Goal: Check status: Check status

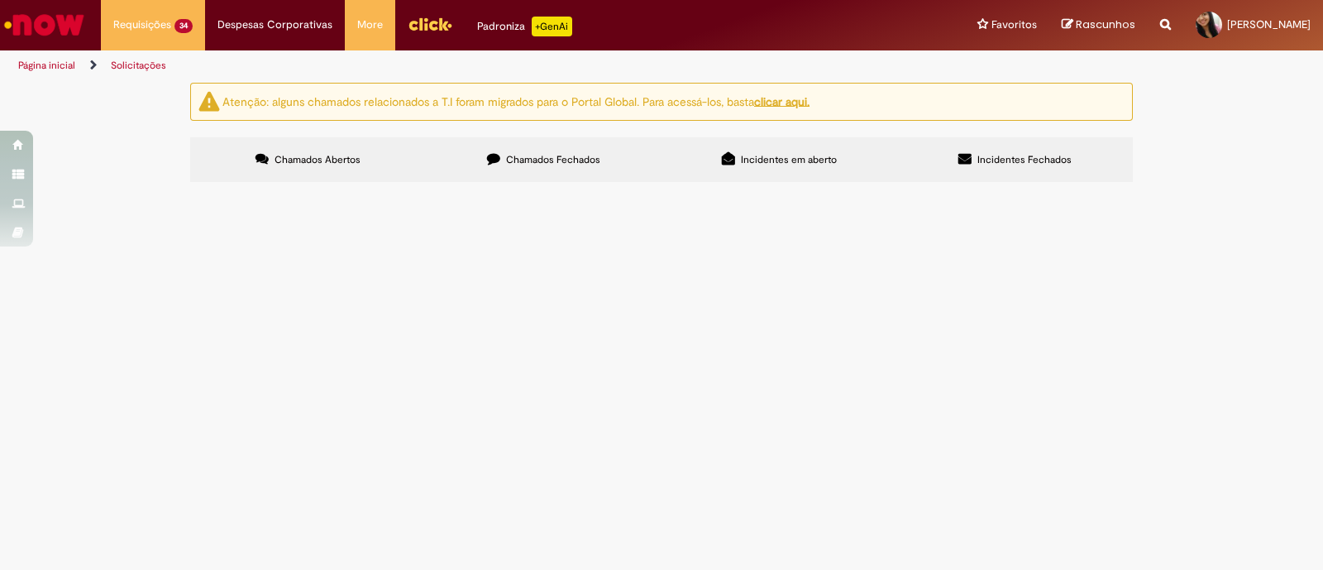
scroll to position [103, 0]
click at [0, 0] on input "Pesquisar" at bounding box center [0, 0] width 0 height 0
type input "**********"
click at [0, 0] on button at bounding box center [0, 0] width 0 height 0
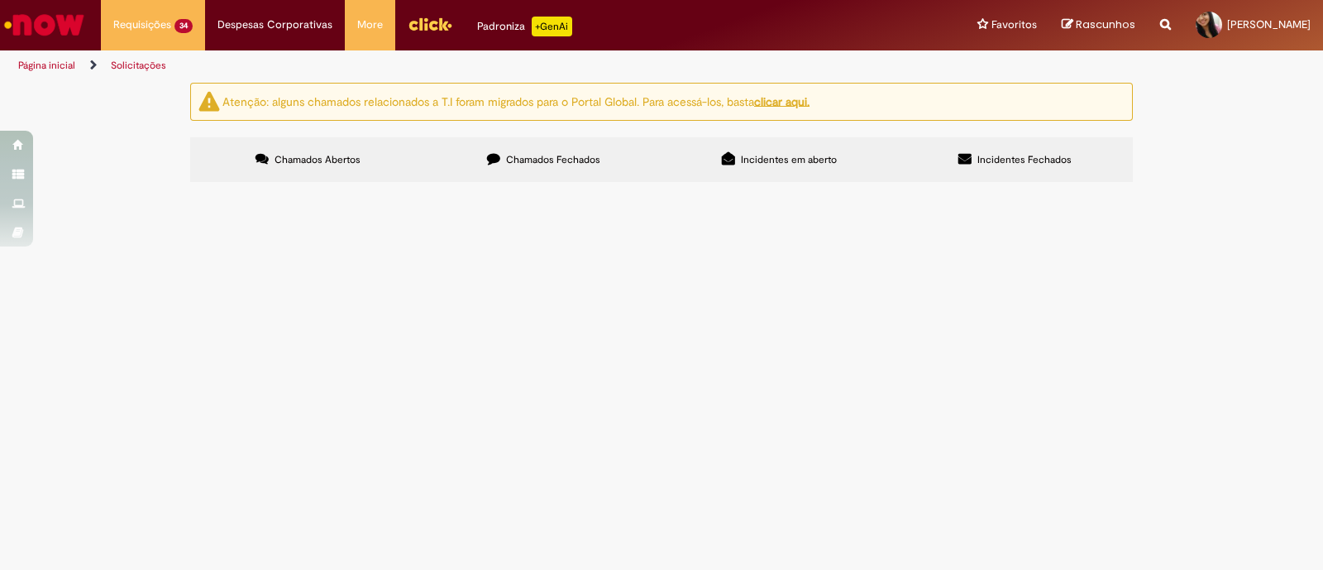
click at [0, 0] on button at bounding box center [0, 0] width 0 height 0
click at [161, 187] on div "**********" at bounding box center [661, 135] width 1323 height 104
click at [0, 0] on button at bounding box center [0, 0] width 0 height 0
click at [0, 0] on div "Linhas 1 − -1 de -1" at bounding box center [0, 0] width 0 height 0
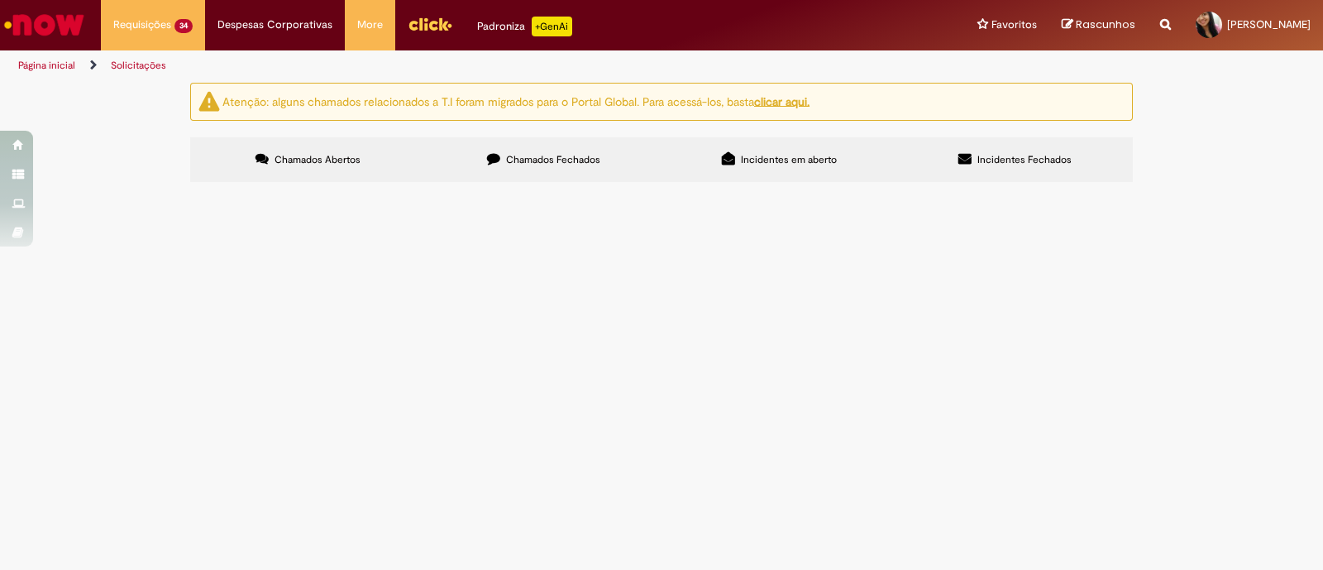
click at [0, 0] on div "Carregamento de dados..." at bounding box center [0, 0] width 0 height 0
click at [541, 155] on span "Chamados Fechados" at bounding box center [553, 159] width 94 height 13
click at [324, 153] on span "Chamados Abertos" at bounding box center [318, 159] width 86 height 13
drag, startPoint x: 1001, startPoint y: 229, endPoint x: 774, endPoint y: 217, distance: 227.0
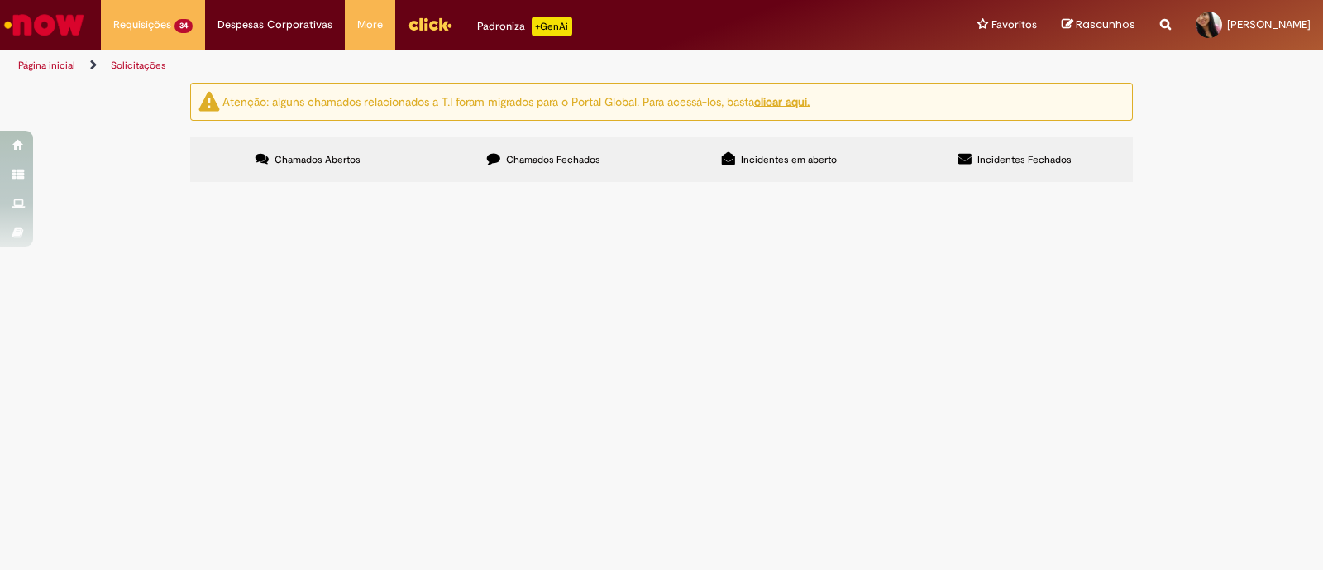
click at [0, 0] on div "**********" at bounding box center [0, 0] width 0 height 0
click at [363, 155] on label "Chamados Abertos" at bounding box center [308, 159] width 236 height 45
click at [0, 0] on span "R13445273" at bounding box center [0, 0] width 0 height 0
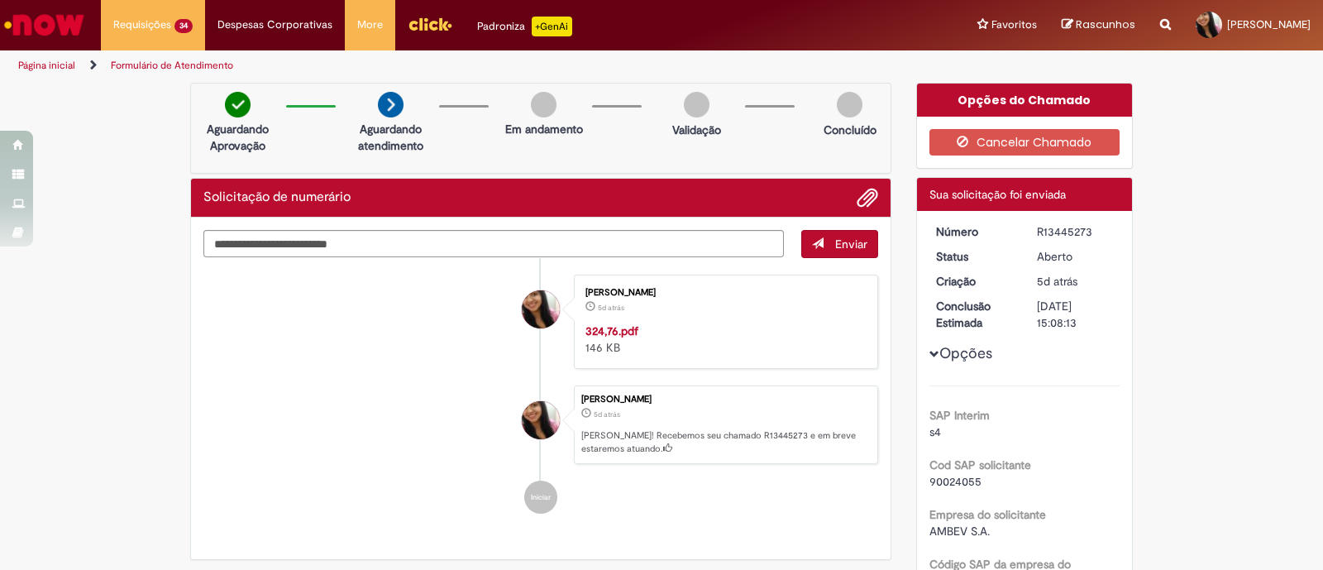
drag, startPoint x: 1024, startPoint y: 232, endPoint x: 1108, endPoint y: 233, distance: 84.4
click at [1108, 233] on dd "R13445273" at bounding box center [1076, 231] width 102 height 17
copy div "R13445273"
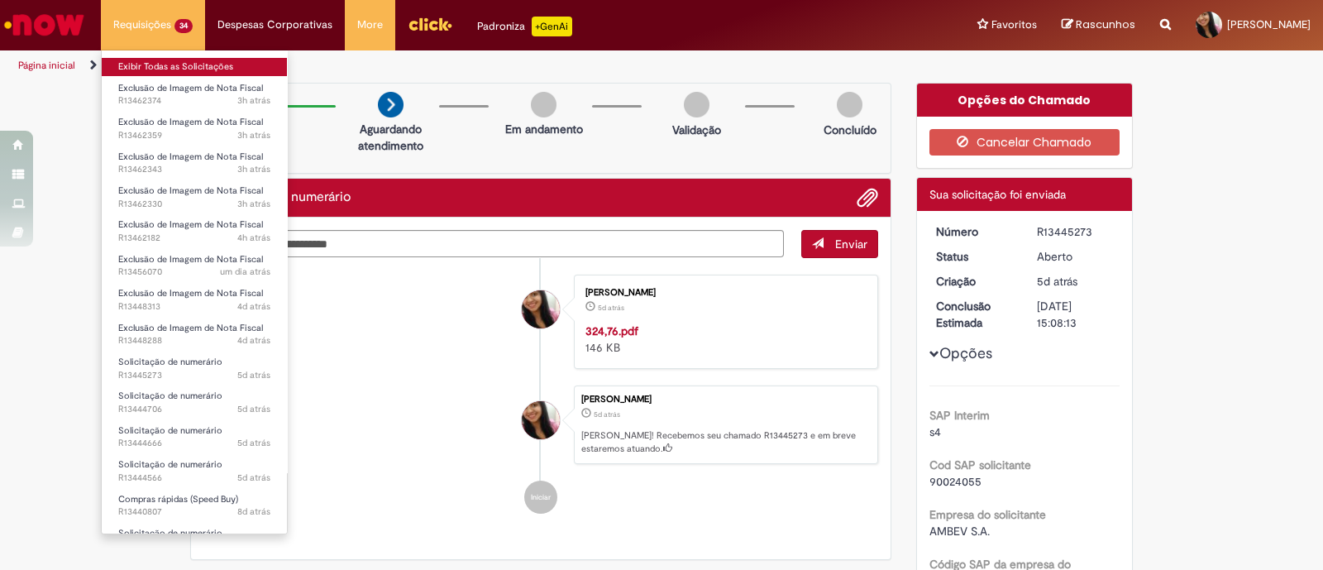
click at [149, 64] on link "Exibir Todas as Solicitações" at bounding box center [194, 67] width 185 height 18
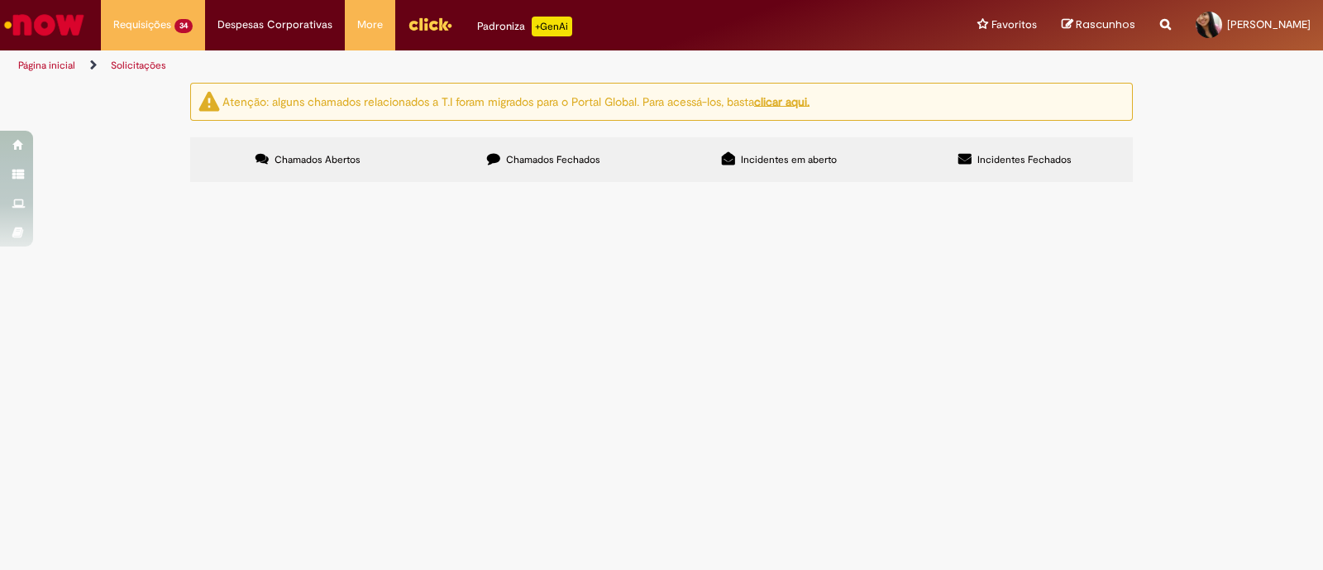
scroll to position [310, 0]
click at [0, 0] on span "Solicitação de numerário" at bounding box center [0, 0] width 0 height 0
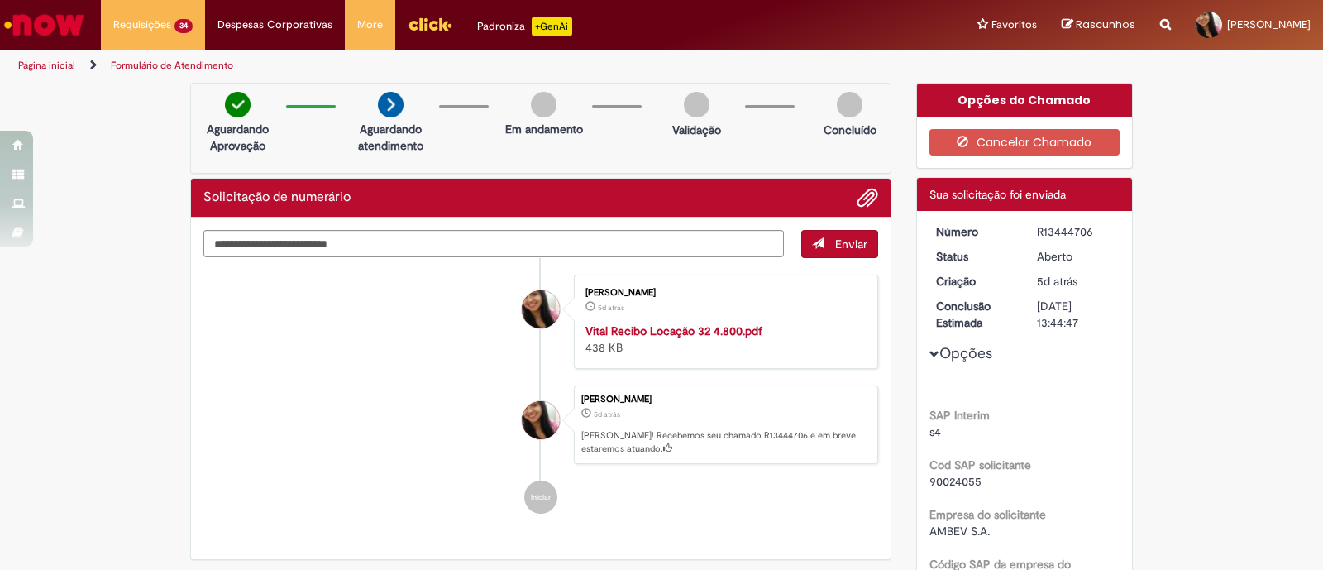
drag, startPoint x: 1027, startPoint y: 233, endPoint x: 1091, endPoint y: 233, distance: 63.7
click at [1091, 233] on dd "R13444706" at bounding box center [1076, 231] width 102 height 17
copy div "R13444706"
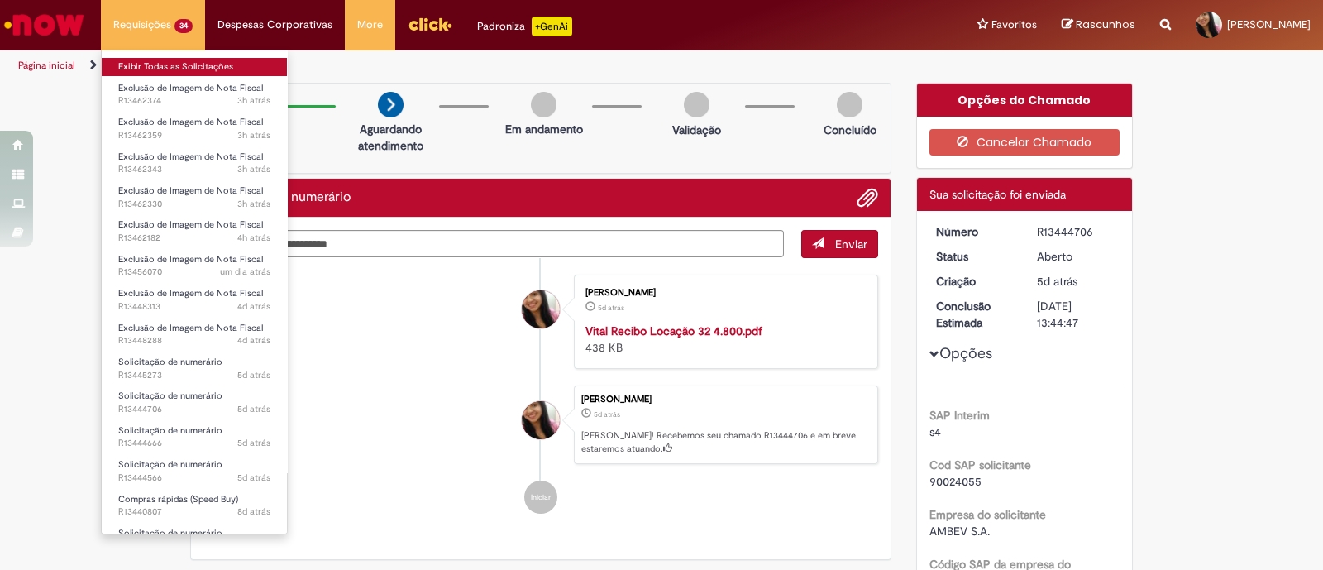
click at [170, 67] on link "Exibir Todas as Solicitações" at bounding box center [194, 67] width 185 height 18
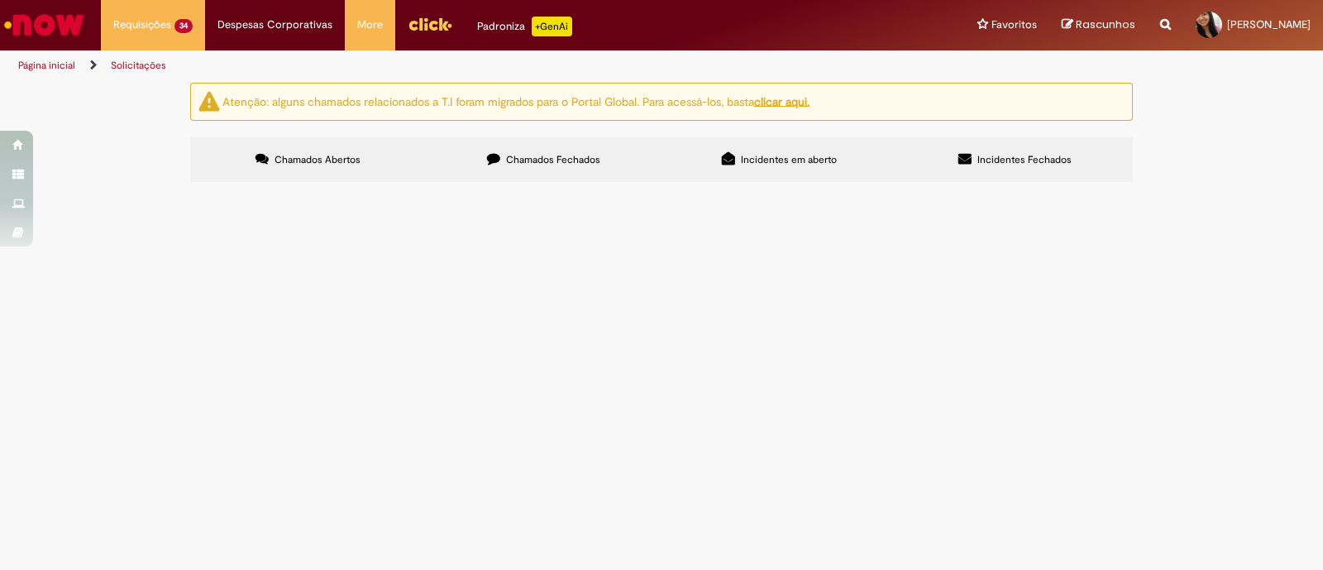
scroll to position [413, 0]
click at [0, 0] on span "Locação de Repack ref 31" at bounding box center [0, 0] width 0 height 0
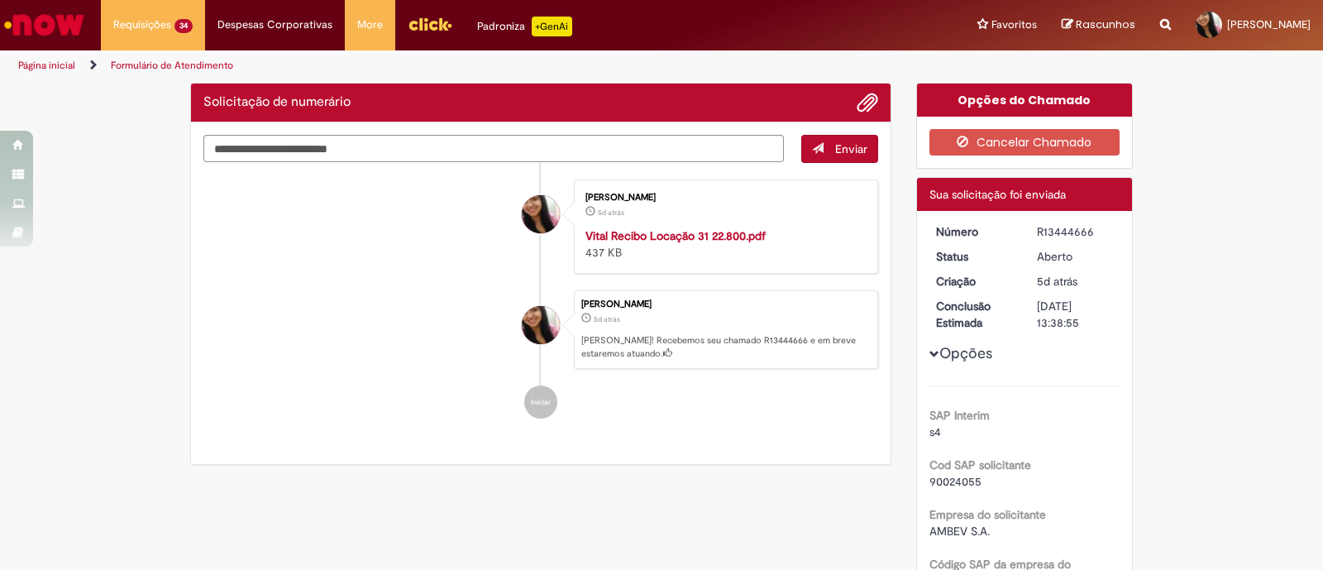
click at [356, 274] on ul "[PERSON_NAME] 5d atrás 5 dias atrás Vital Recibo Locação 31 22.800.pdf 437 KB […" at bounding box center [540, 299] width 675 height 273
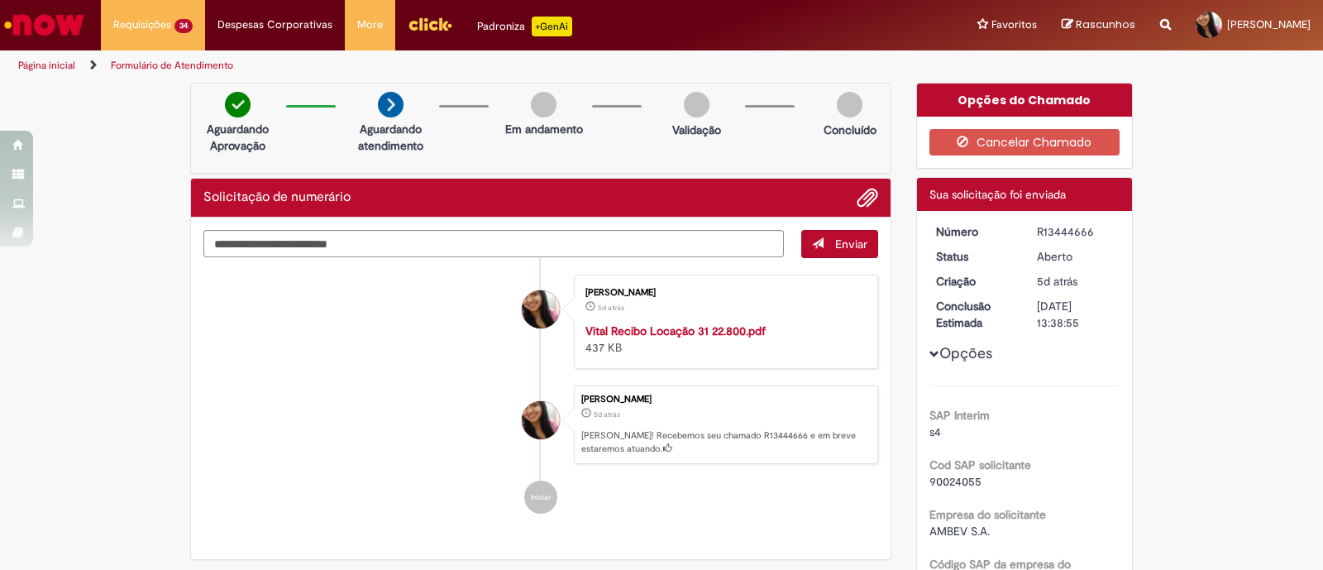
drag, startPoint x: 1026, startPoint y: 233, endPoint x: 1088, endPoint y: 235, distance: 62.1
click at [1088, 235] on dd "R13444666" at bounding box center [1076, 231] width 102 height 17
copy div "R13444666"
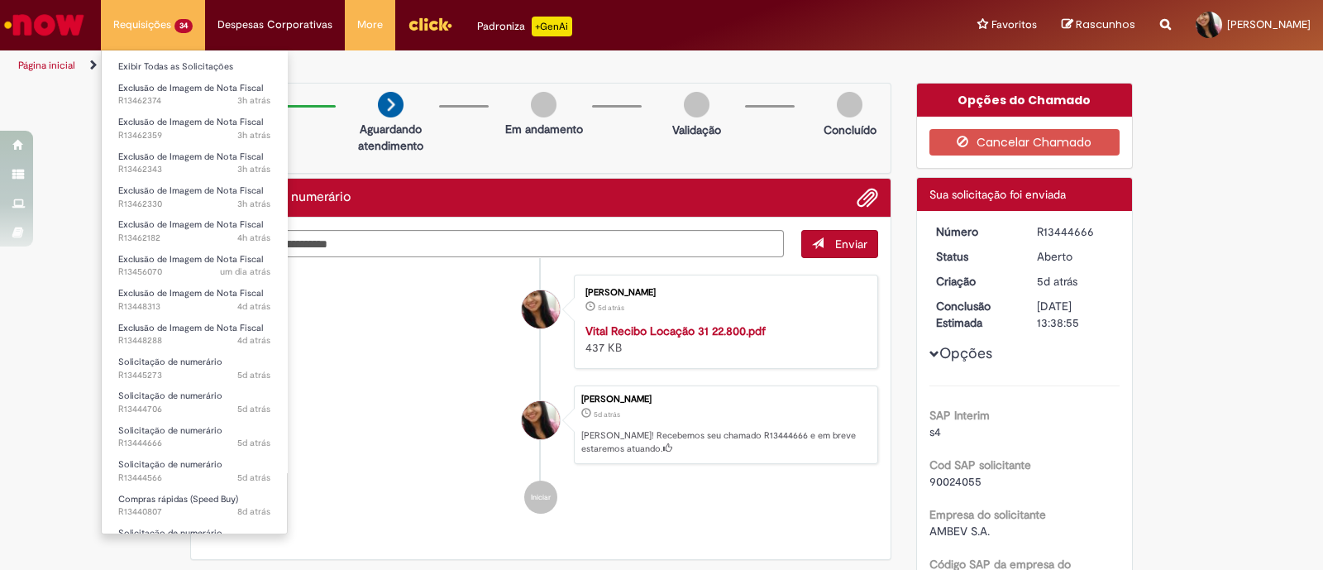
click at [175, 55] on li "Exibir Todas as Solicitações" at bounding box center [194, 66] width 185 height 22
click at [176, 69] on link "Exibir Todas as Solicitações" at bounding box center [194, 67] width 185 height 18
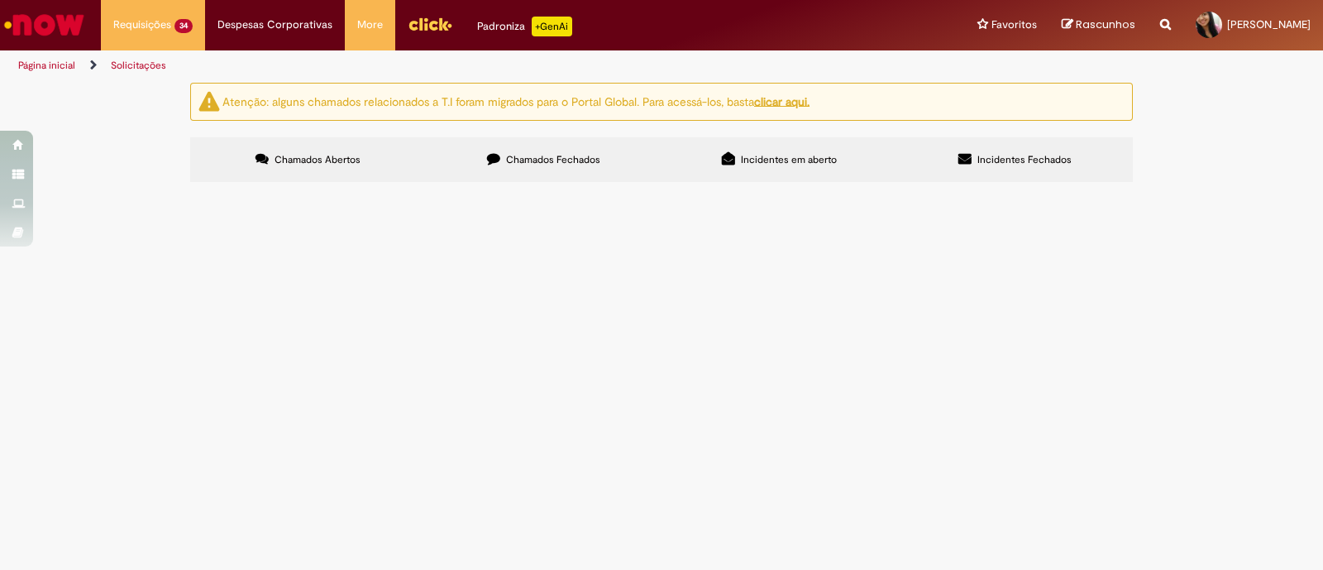
scroll to position [206, 0]
click at [0, 0] on span "Solicitação de numerário" at bounding box center [0, 0] width 0 height 0
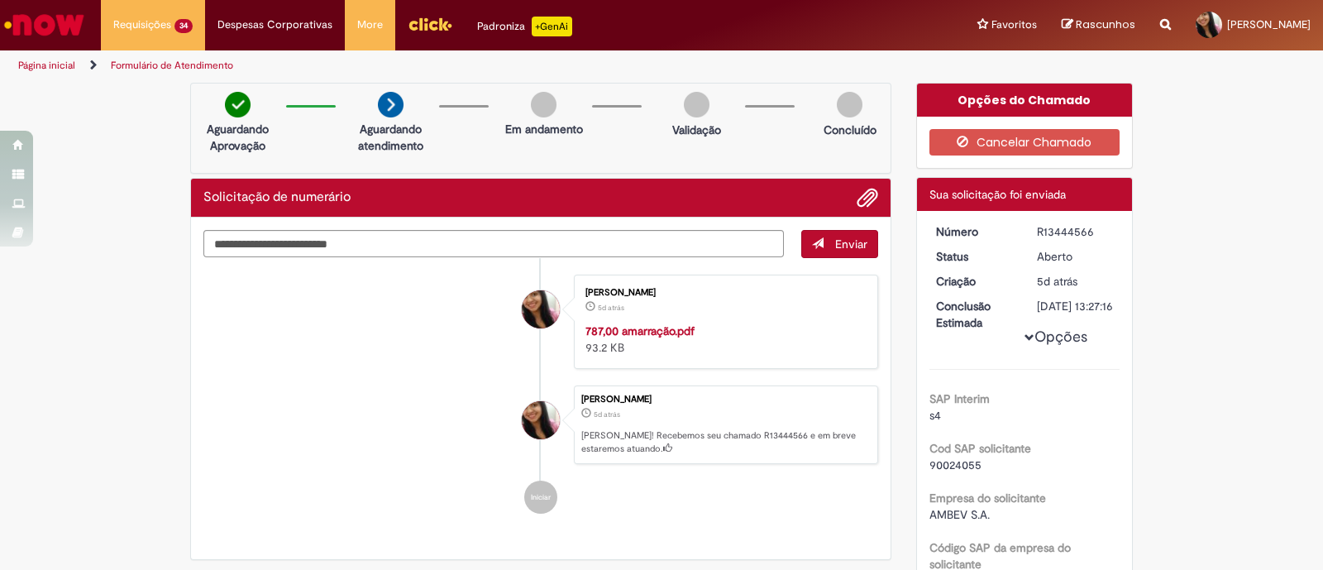
drag, startPoint x: 1021, startPoint y: 232, endPoint x: 1101, endPoint y: 230, distance: 80.3
click at [1101, 230] on dd "R13444566" at bounding box center [1076, 231] width 102 height 17
copy div "R13444566"
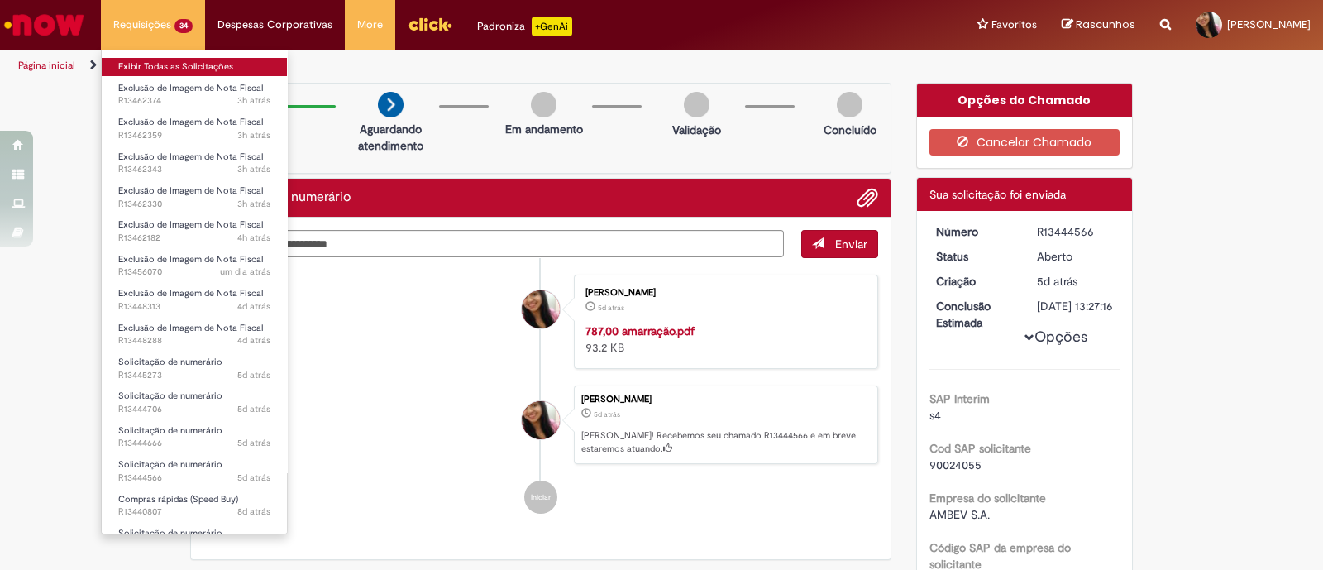
click at [181, 62] on link "Exibir Todas as Solicitações" at bounding box center [194, 67] width 185 height 18
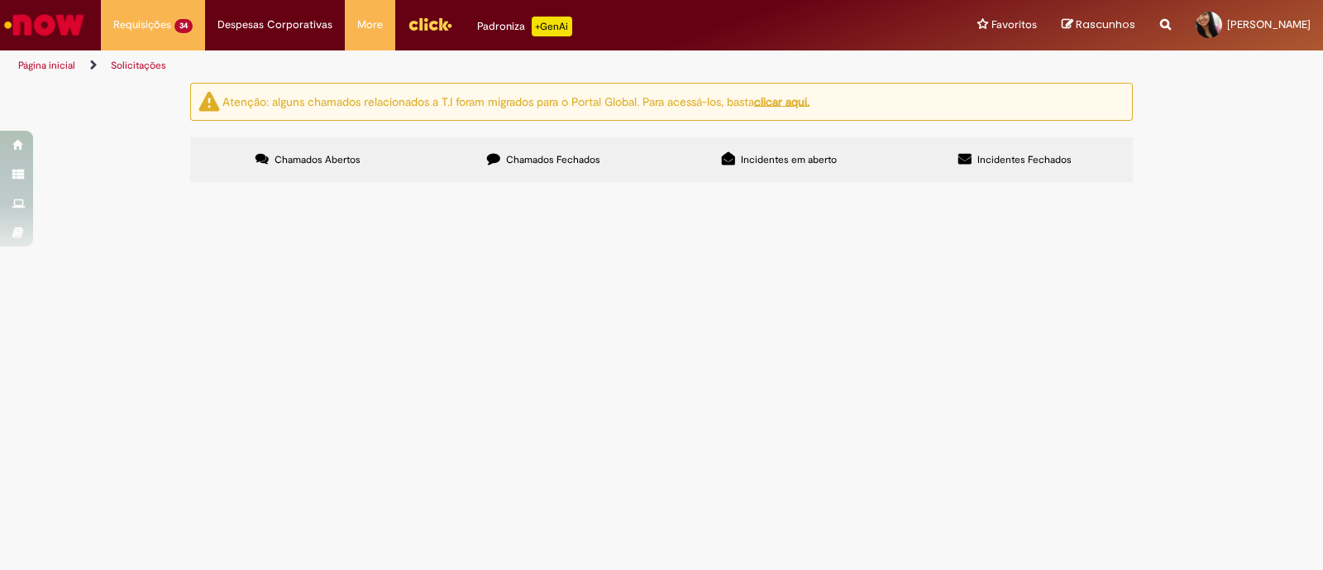
scroll to position [510, 0]
click at [0, 0] on span "Solicitação de numerário" at bounding box center [0, 0] width 0 height 0
click at [0, 0] on span "Cftv amarração REF 61027 julho" at bounding box center [0, 0] width 0 height 0
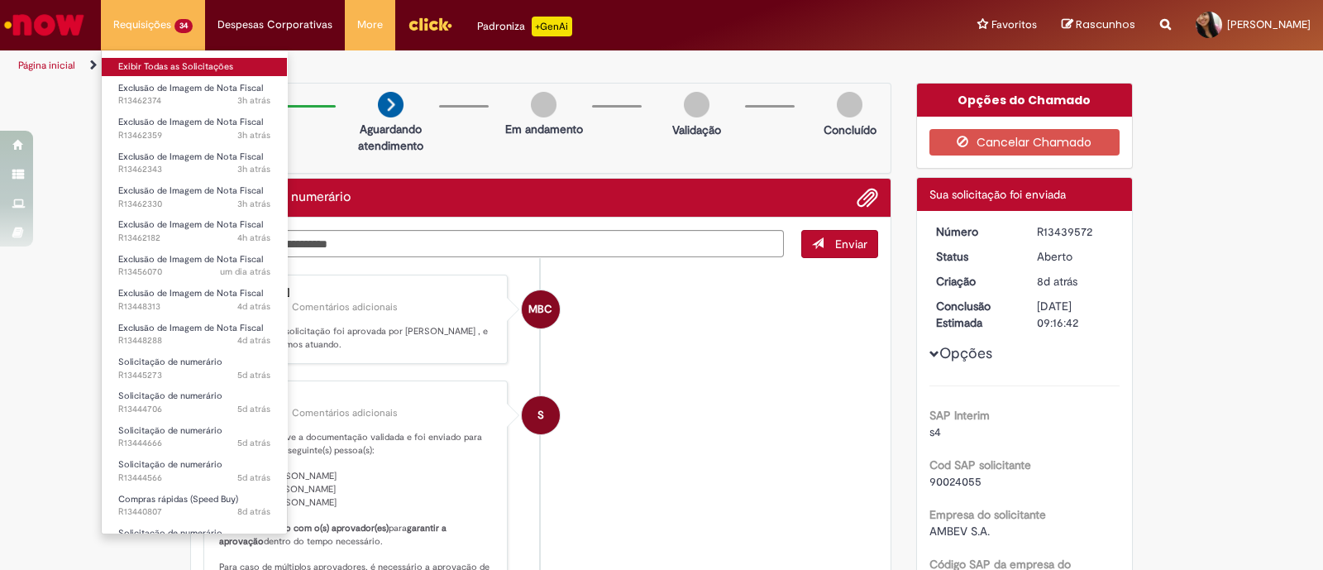
click at [146, 74] on link "Exibir Todas as Solicitações" at bounding box center [194, 67] width 185 height 18
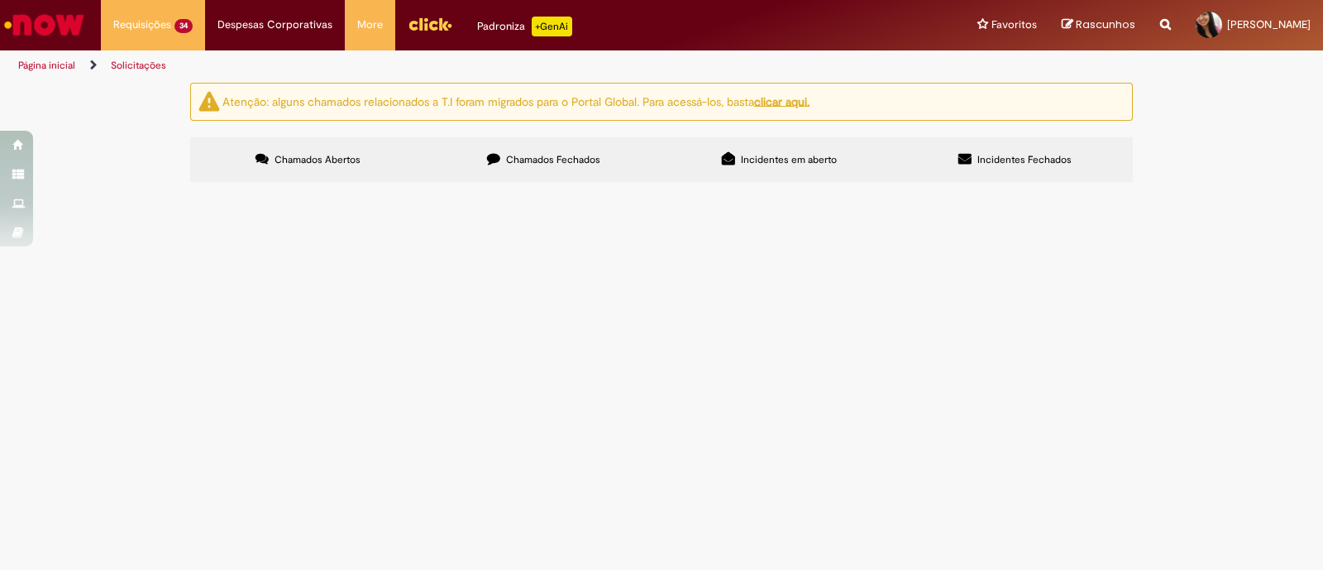
scroll to position [614, 0]
click at [0, 0] on span "Internet Backup 20% ISP Agosto" at bounding box center [0, 0] width 0 height 0
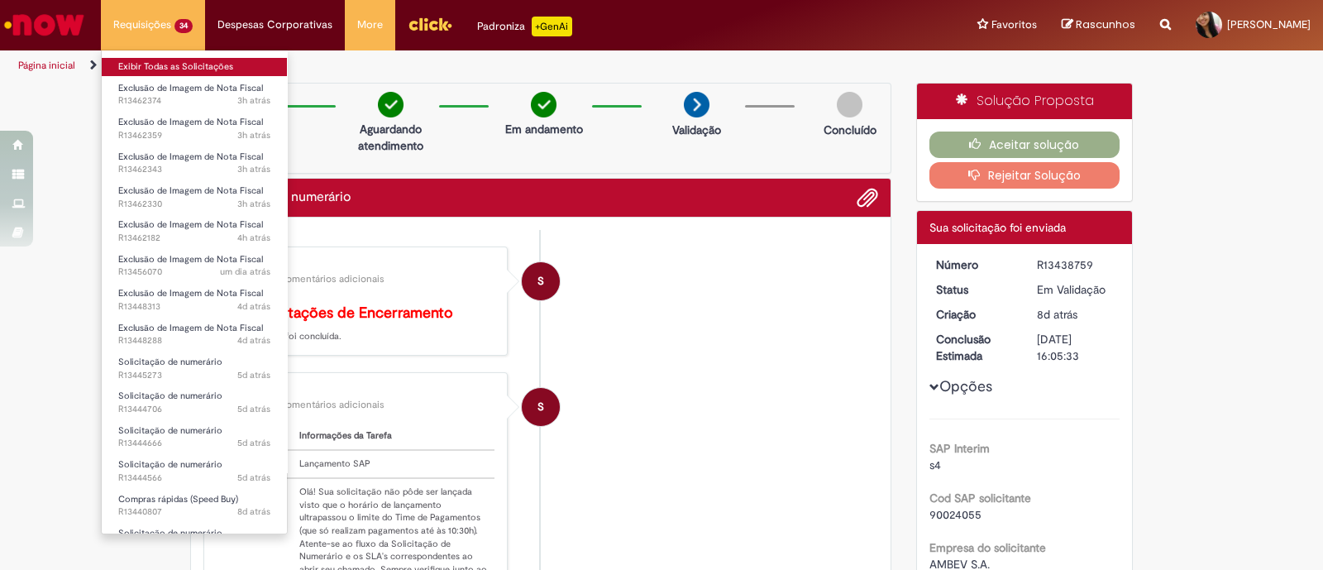
click at [199, 70] on link "Exibir Todas as Solicitações" at bounding box center [194, 67] width 185 height 18
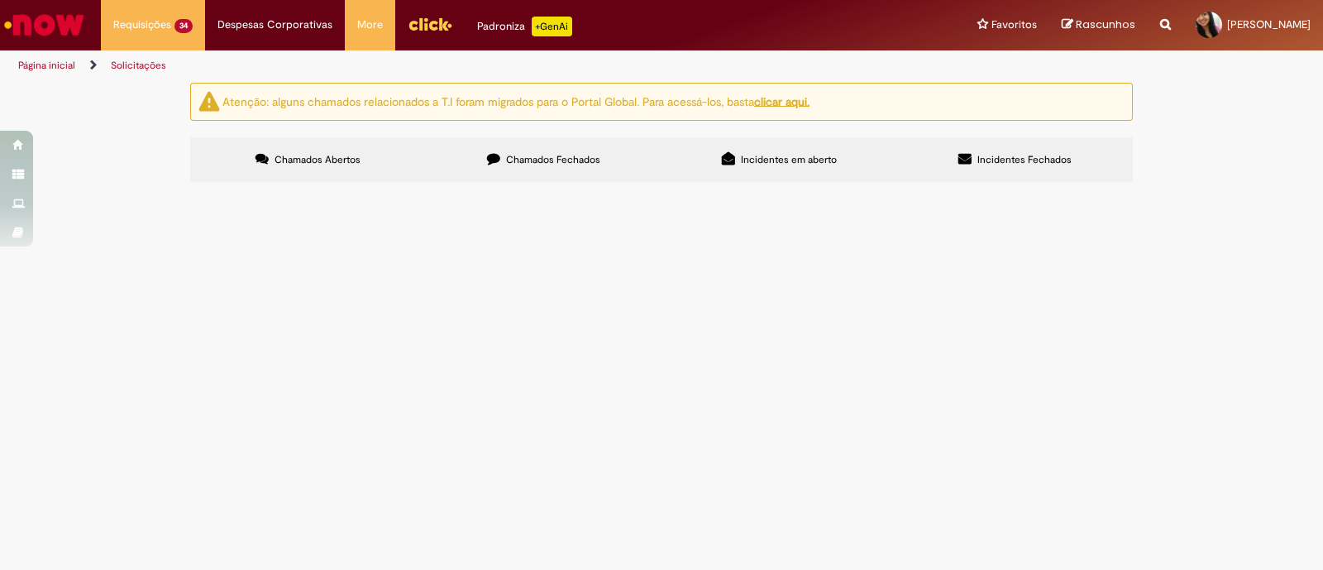
click at [554, 155] on span "Chamados Fechados" at bounding box center [553, 159] width 94 height 13
click at [0, 0] on span "Internet Backup Agosto BRCH" at bounding box center [0, 0] width 0 height 0
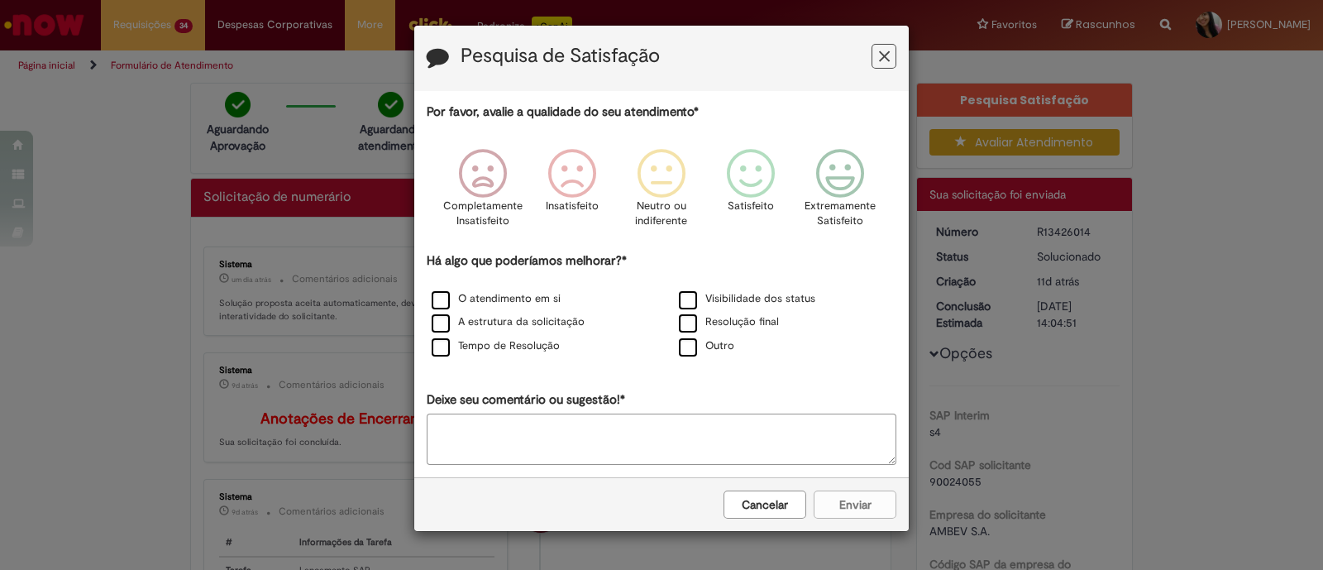
click at [889, 60] on button "Feedback" at bounding box center [884, 56] width 25 height 25
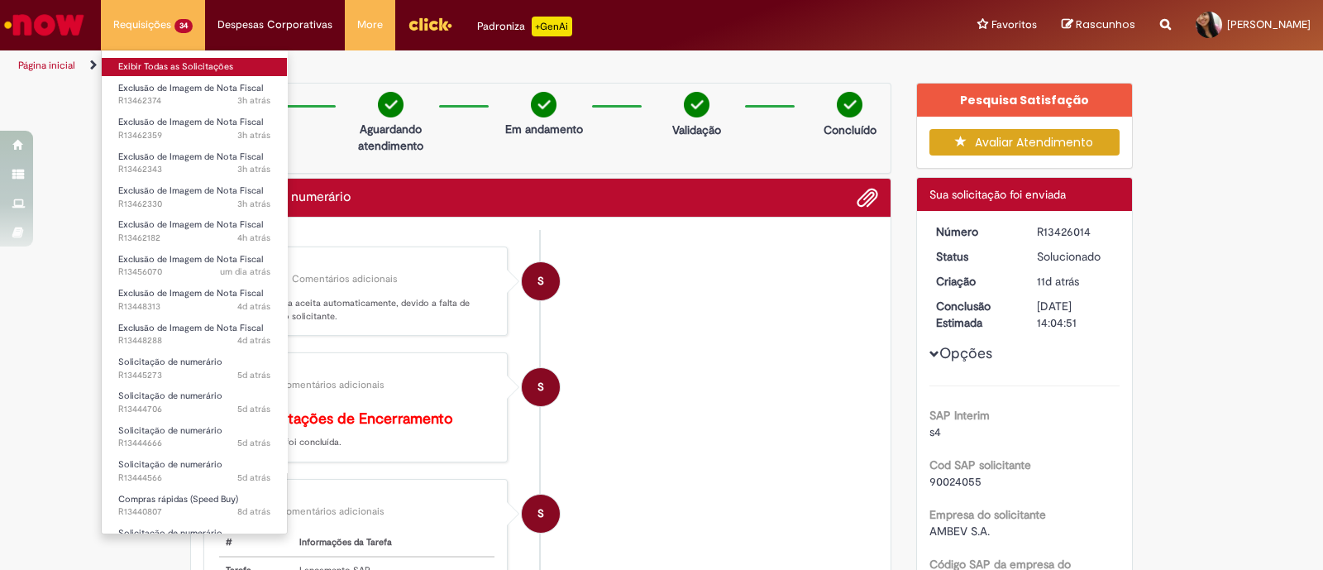
click at [178, 70] on link "Exibir Todas as Solicitações" at bounding box center [194, 67] width 185 height 18
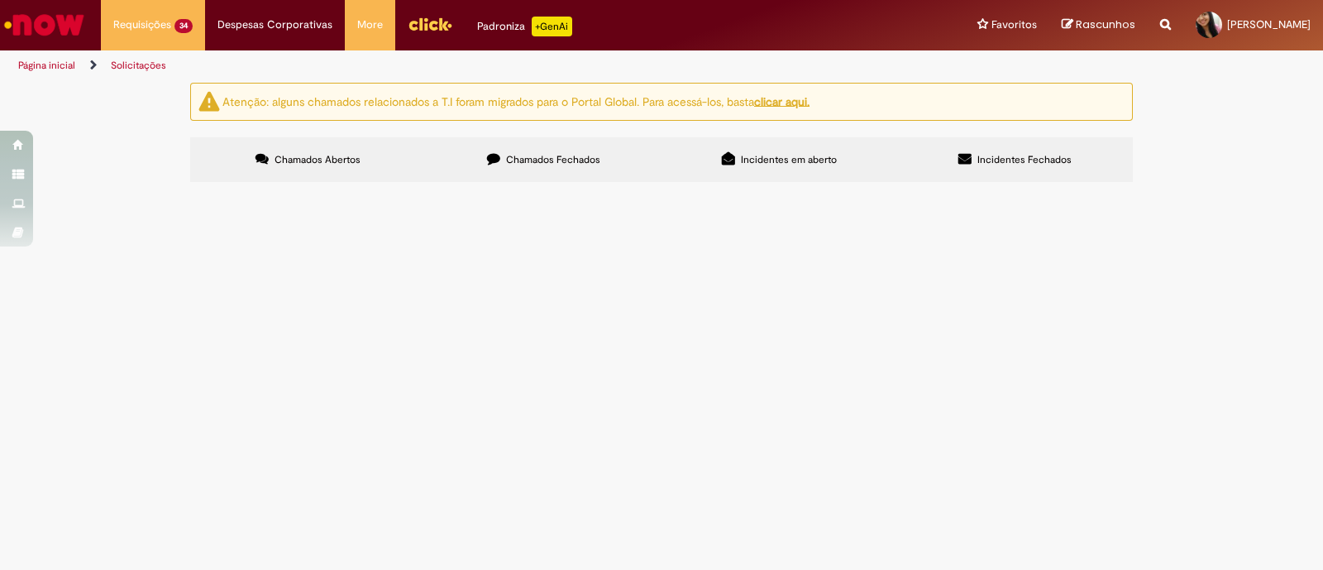
click at [528, 166] on label "Chamados Fechados" at bounding box center [544, 159] width 236 height 45
click at [335, 161] on span "Chamados Abertos" at bounding box center [318, 159] width 86 height 13
click at [0, 0] on link "2" at bounding box center [0, 0] width 0 height 0
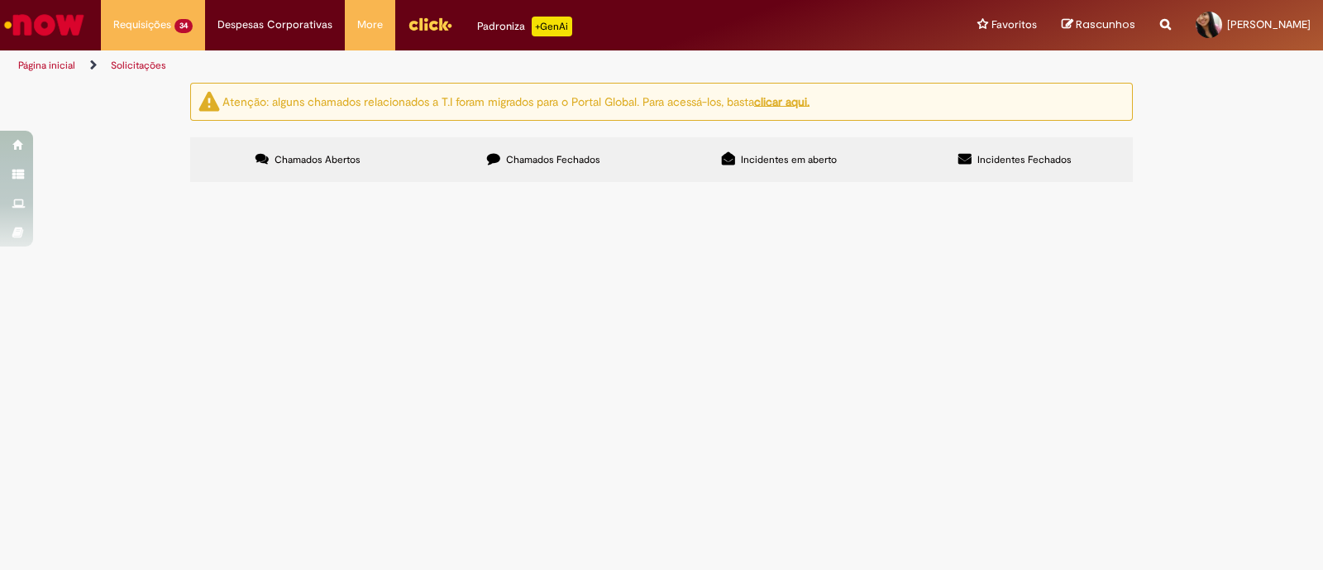
click at [0, 0] on span "Condominio VBI Agosto" at bounding box center [0, 0] width 0 height 0
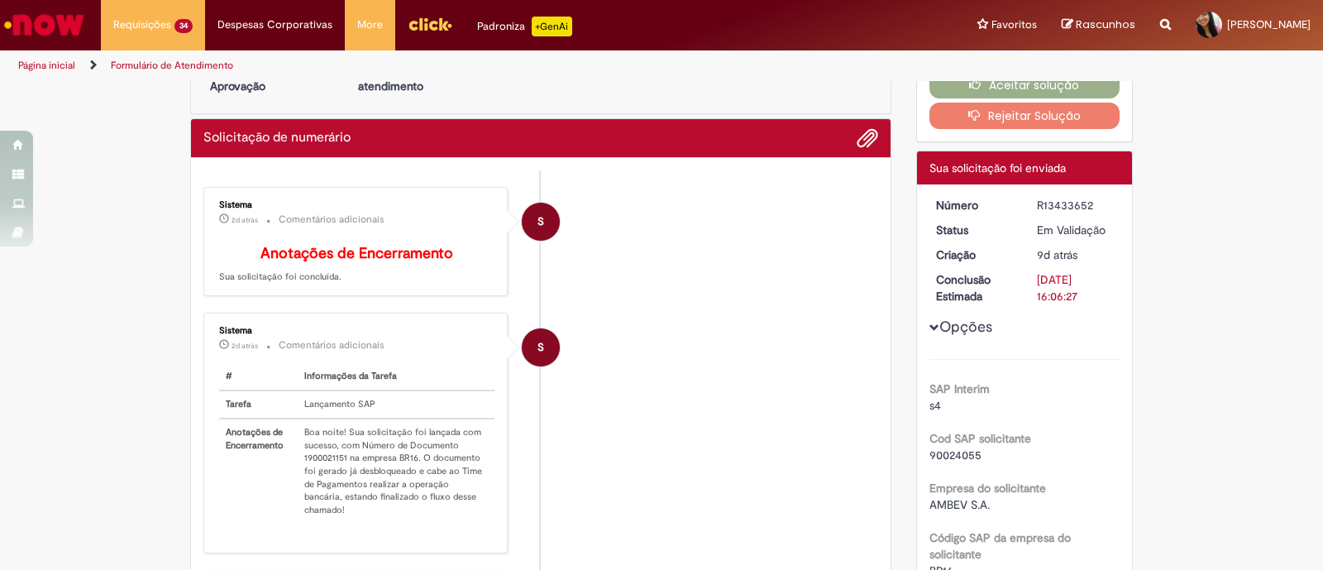
scroll to position [103, 0]
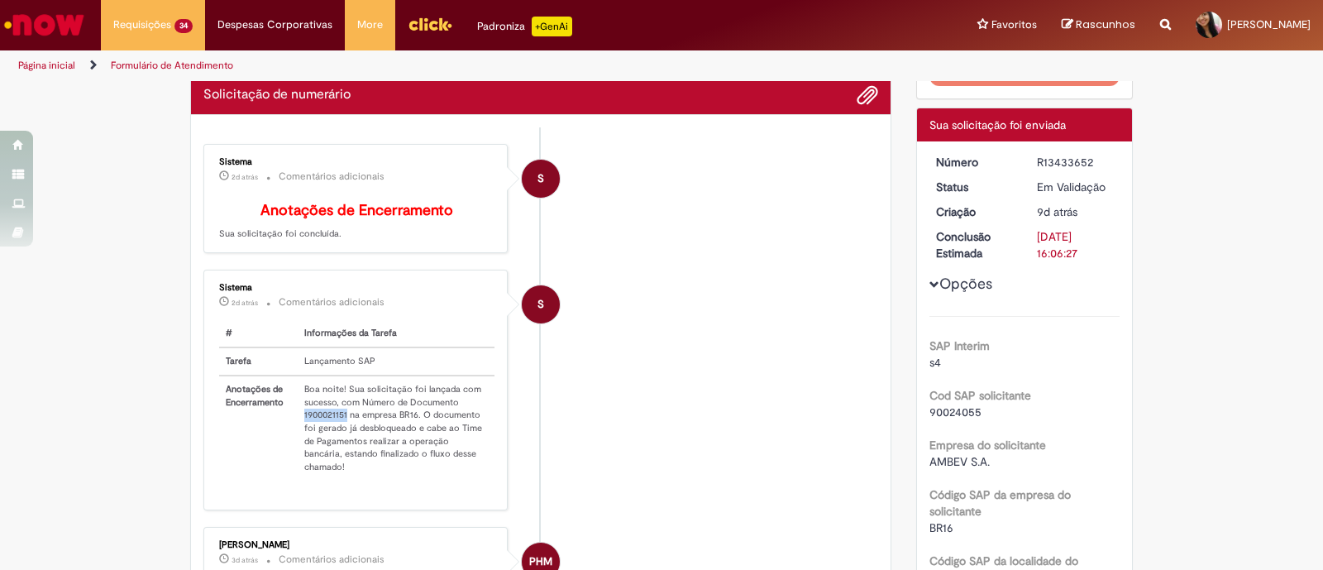
drag, startPoint x: 290, startPoint y: 425, endPoint x: 339, endPoint y: 425, distance: 48.8
click at [339, 425] on td "Boa noite! Sua solicitação foi lançada com sucesso, com Número de Documento 190…" at bounding box center [396, 428] width 197 height 105
copy td "1900021151"
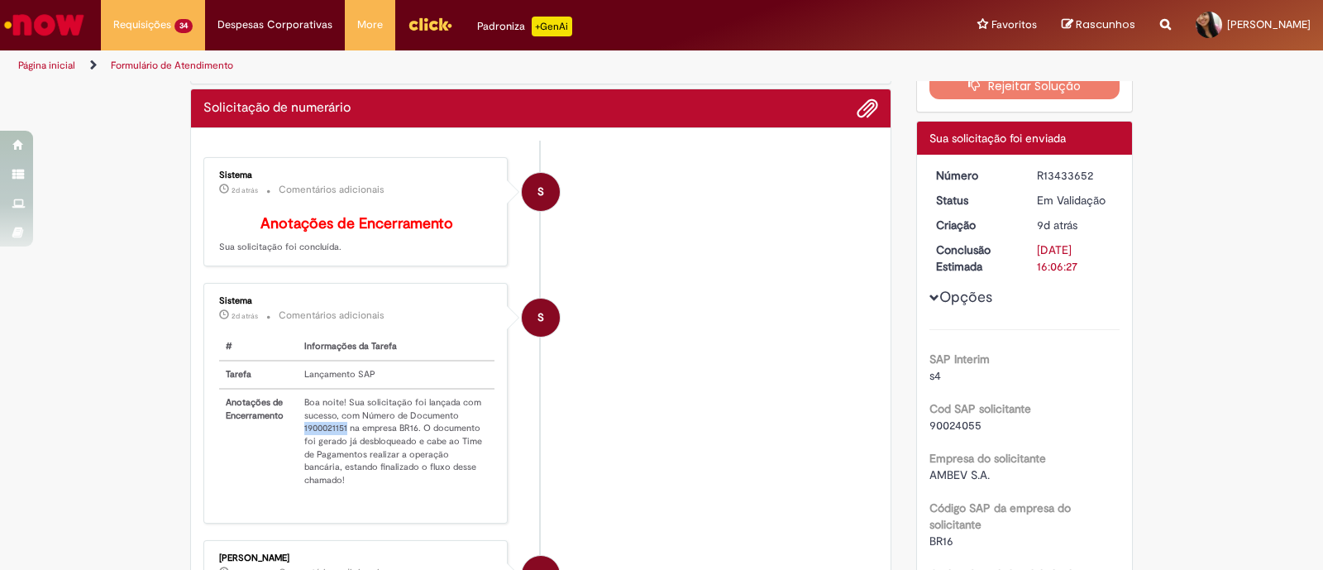
scroll to position [0, 0]
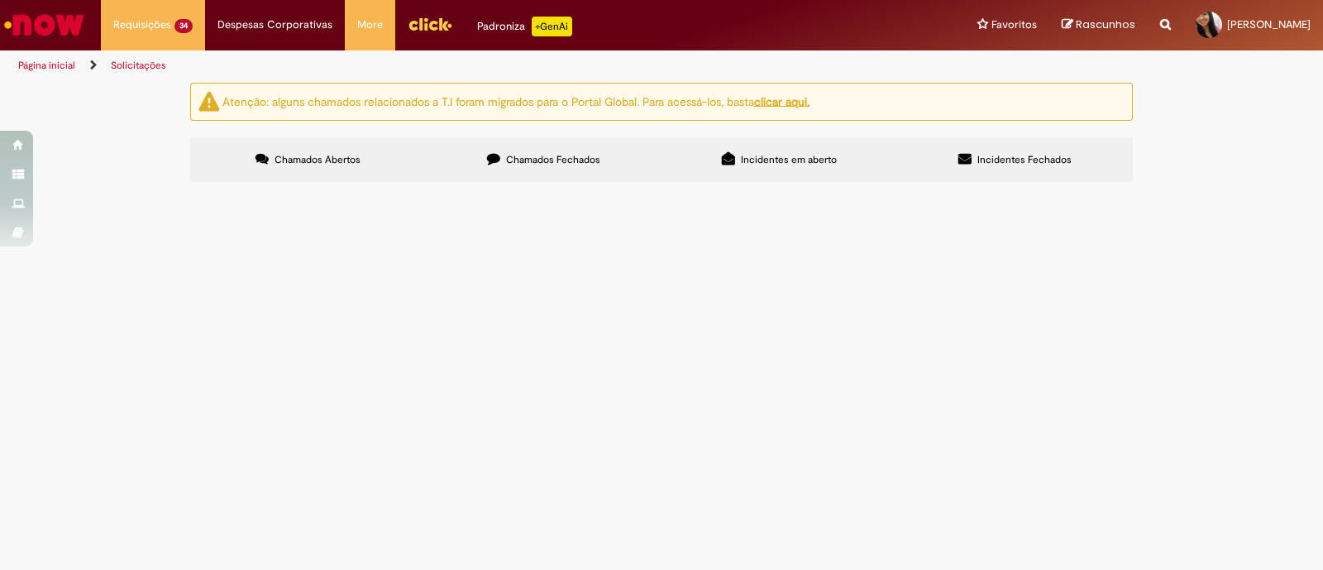
scroll to position [614, 0]
click at [0, 0] on link "2" at bounding box center [0, 0] width 0 height 0
click at [0, 0] on span "Aluguel G20A Agosto" at bounding box center [0, 0] width 0 height 0
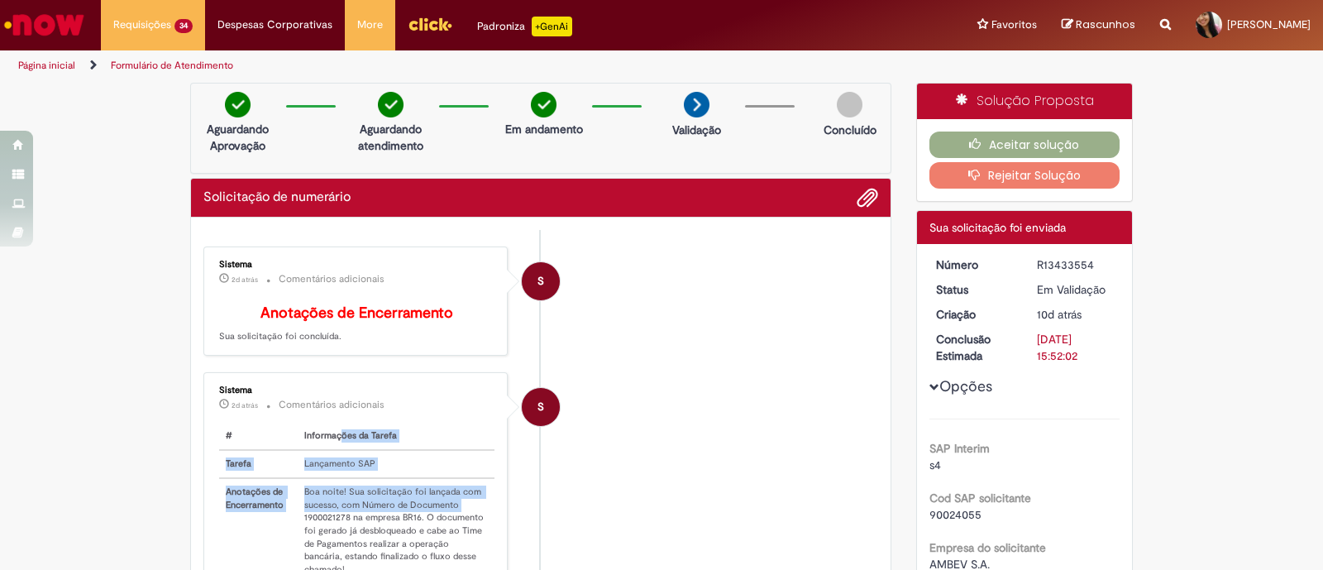
drag, startPoint x: 292, startPoint y: 431, endPoint x: 332, endPoint y: 434, distance: 40.7
click at [332, 434] on table "# Informações da Tarefa Tarefa Lançamento SAP Anotações de Encerramento Boa noi…" at bounding box center [356, 503] width 275 height 160
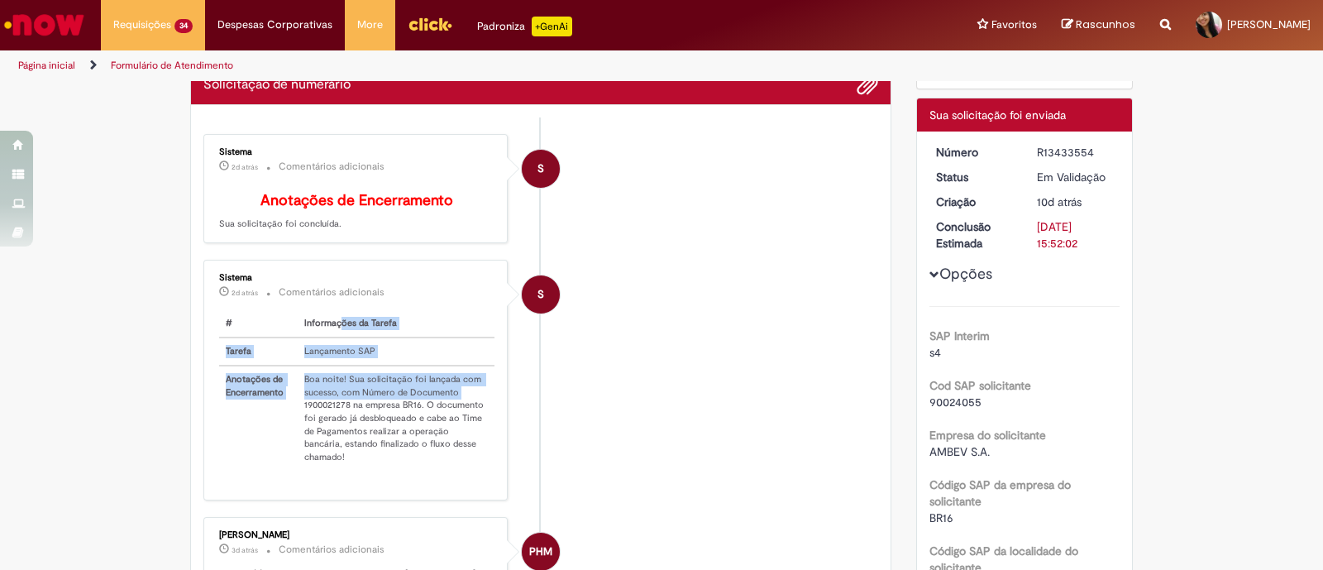
scroll to position [206, 0]
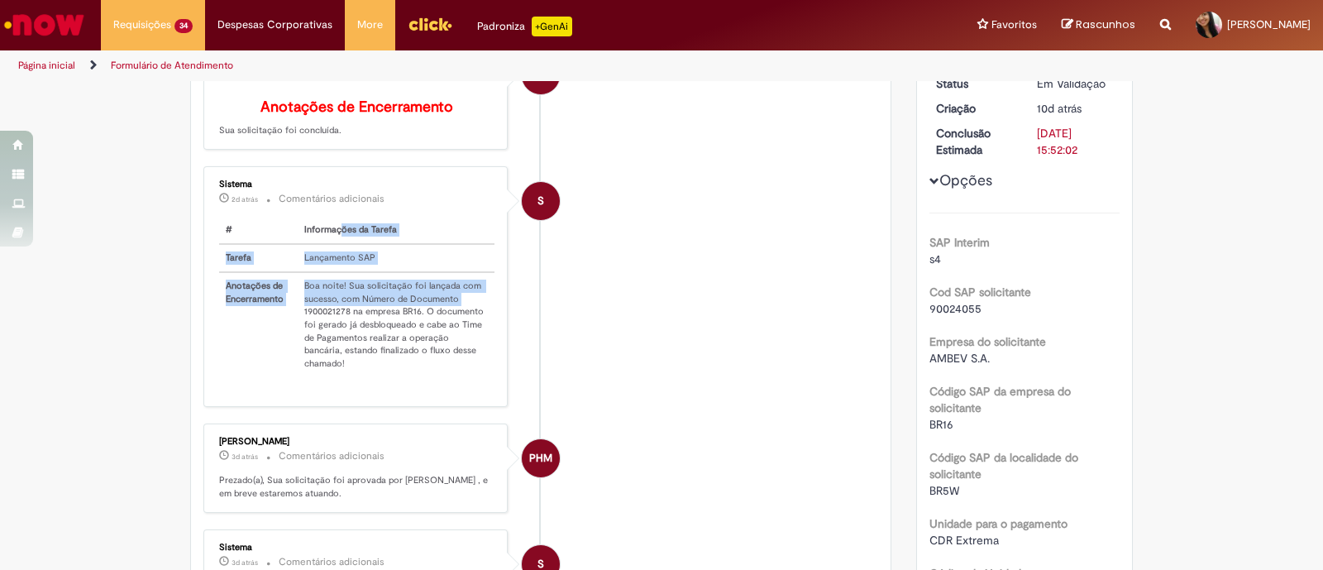
click at [273, 369] on th "Anotações de Encerramento" at bounding box center [258, 324] width 79 height 105
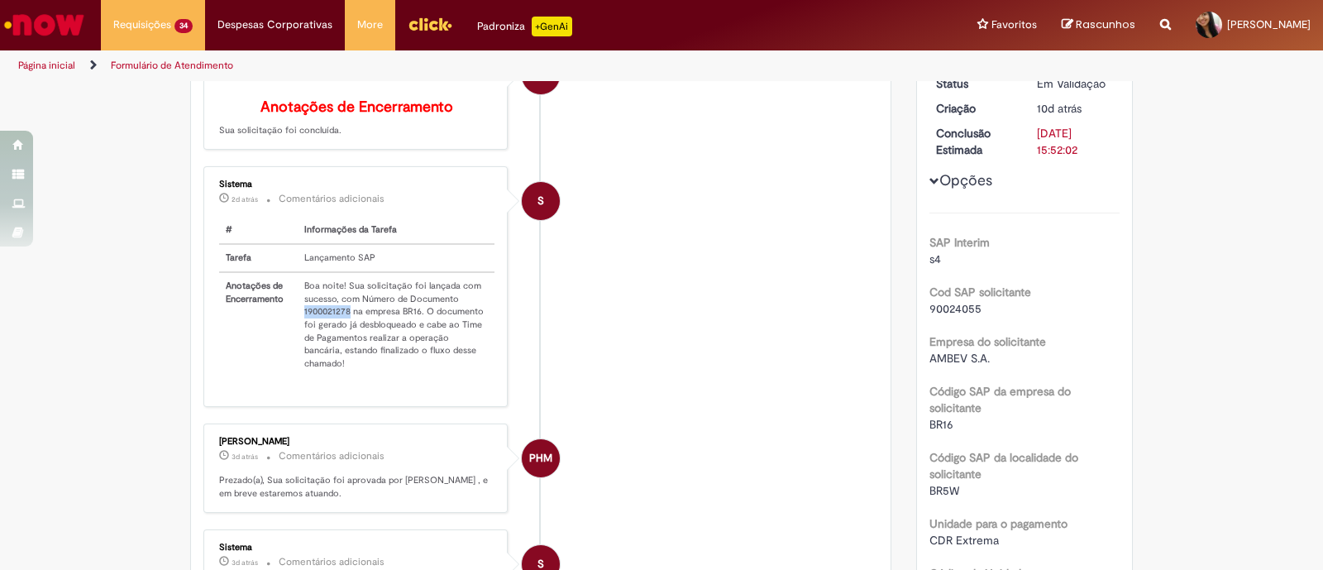
drag, startPoint x: 295, startPoint y: 323, endPoint x: 342, endPoint y: 323, distance: 46.3
click at [342, 323] on td "Boa noite! Sua solicitação foi lançada com sucesso, com Número de Documento 190…" at bounding box center [396, 324] width 197 height 105
copy td "1900021278"
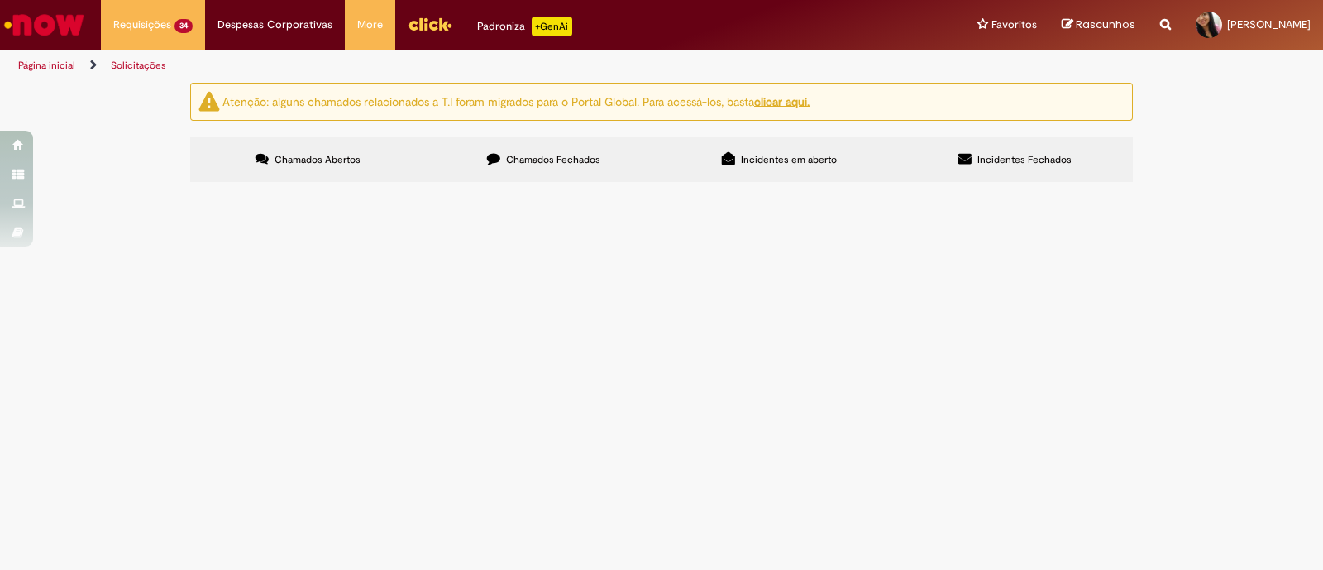
scroll to position [614, 0]
click at [0, 0] on link "2" at bounding box center [0, 0] width 0 height 0
click at [0, 0] on span "Aluguel G20A Agosto" at bounding box center [0, 0] width 0 height 0
click at [0, 0] on span "Locação G[DATE]" at bounding box center [0, 0] width 0 height 0
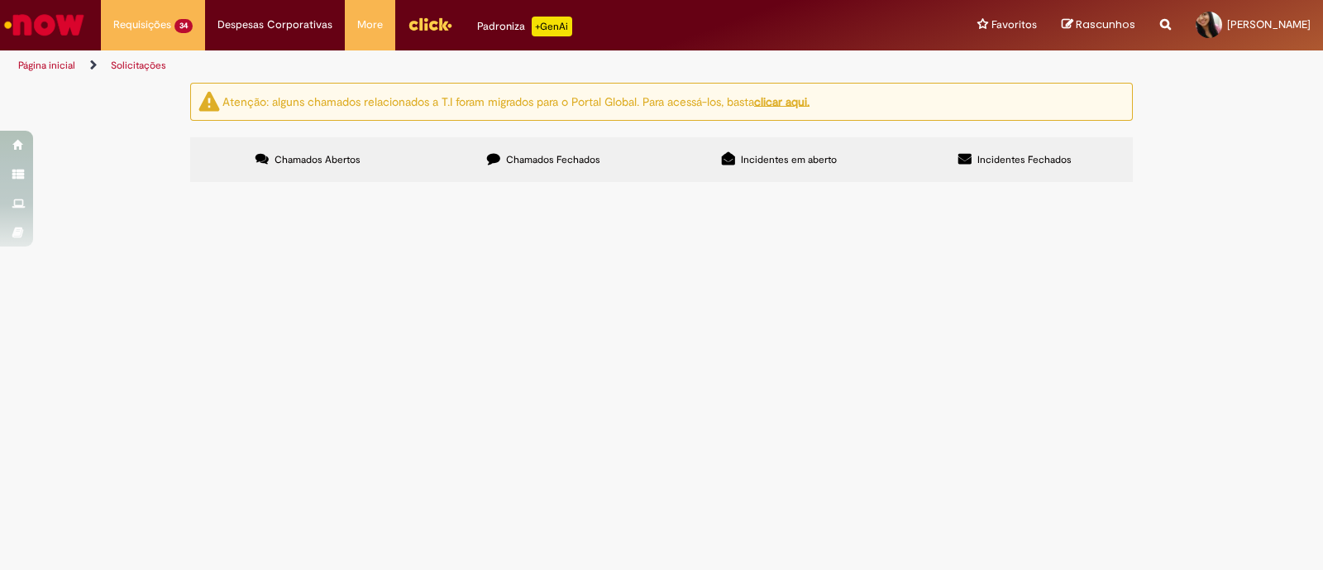
click at [0, 0] on span "Locação G[DATE]" at bounding box center [0, 0] width 0 height 0
click at [0, 0] on span "Solicitação de numerário" at bounding box center [0, 0] width 0 height 0
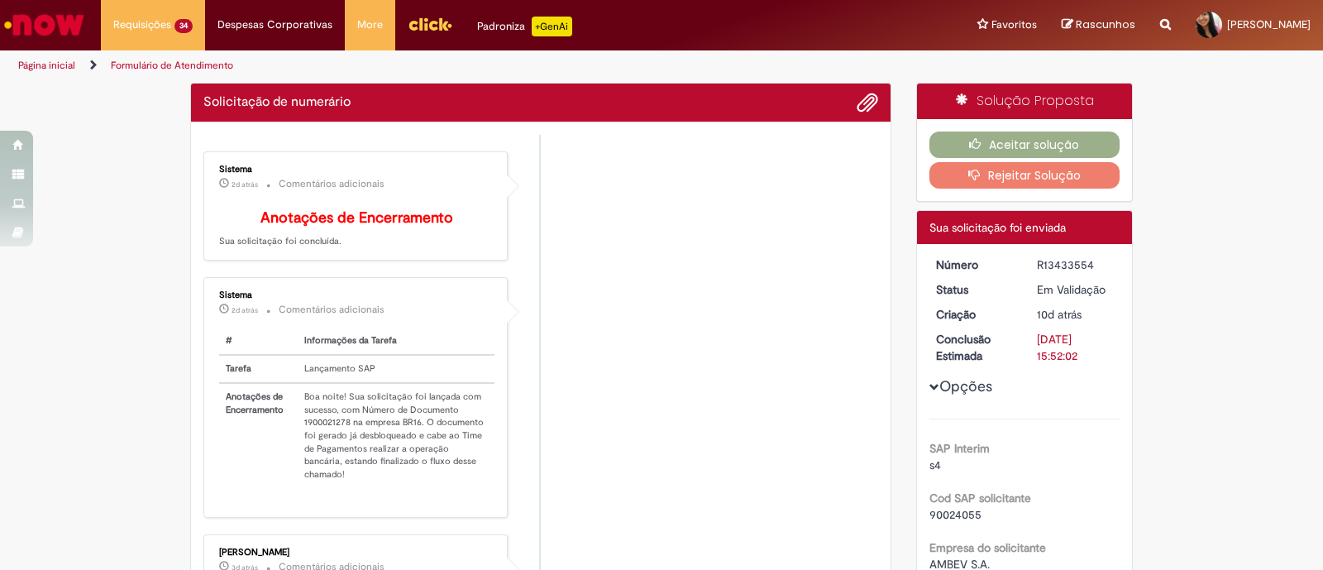
click at [335, 423] on td "Boa noite! Sua solicitação foi lançada com sucesso, com Número de Documento 190…" at bounding box center [396, 435] width 197 height 105
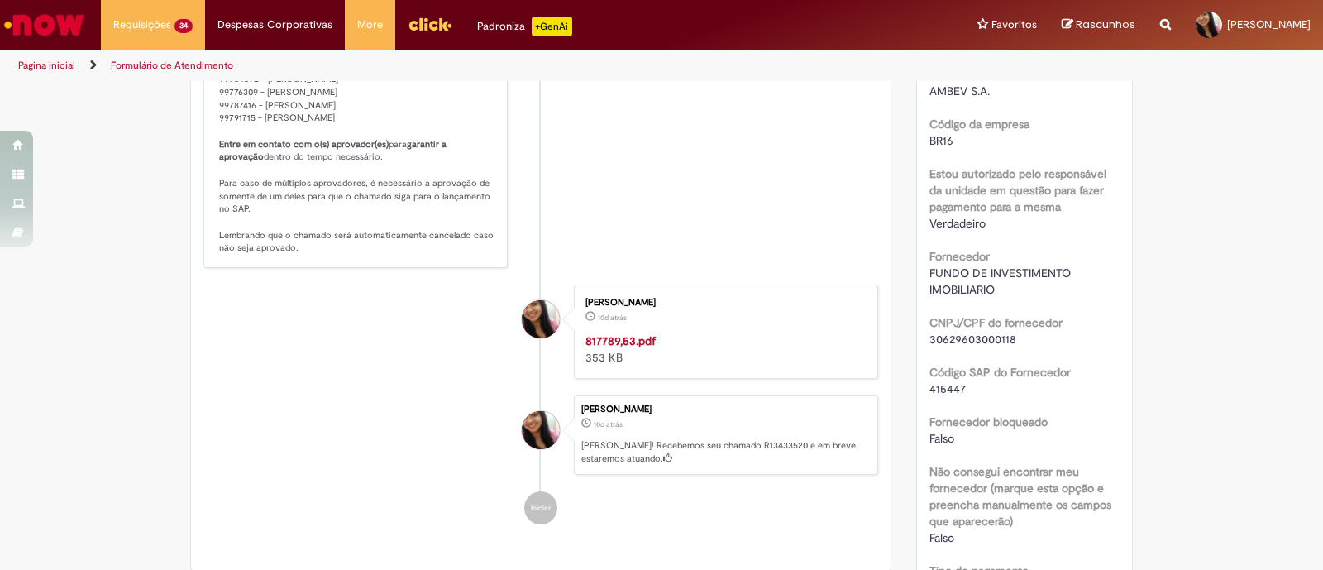
scroll to position [390, 0]
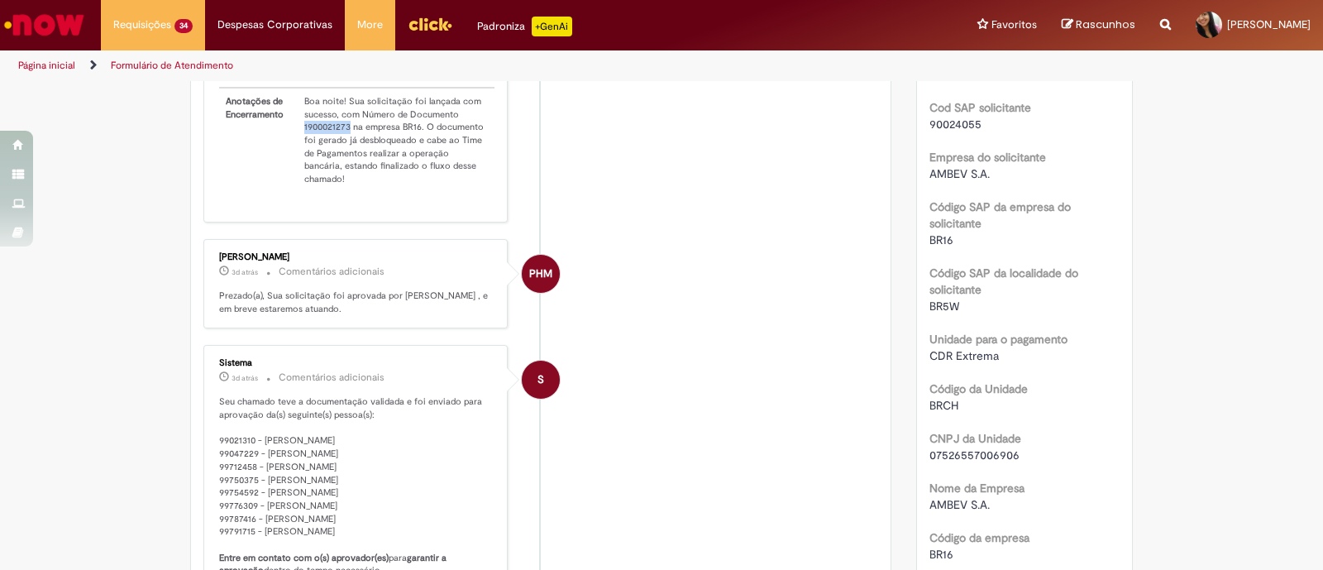
drag, startPoint x: 295, startPoint y: 137, endPoint x: 335, endPoint y: 151, distance: 41.8
click at [338, 141] on td "Boa noite! Sua solicitação foi lançada com sucesso, com Número de Documento 190…" at bounding box center [396, 140] width 197 height 105
click at [315, 175] on td "Boa noite! Sua solicitação foi lançada com sucesso, com Número de Documento 190…" at bounding box center [396, 140] width 197 height 105
drag, startPoint x: 294, startPoint y: 134, endPoint x: 344, endPoint y: 134, distance: 50.5
click at [344, 134] on td "Boa noite! Sua solicitação foi lançada com sucesso, com Número de Documento 190…" at bounding box center [396, 140] width 197 height 105
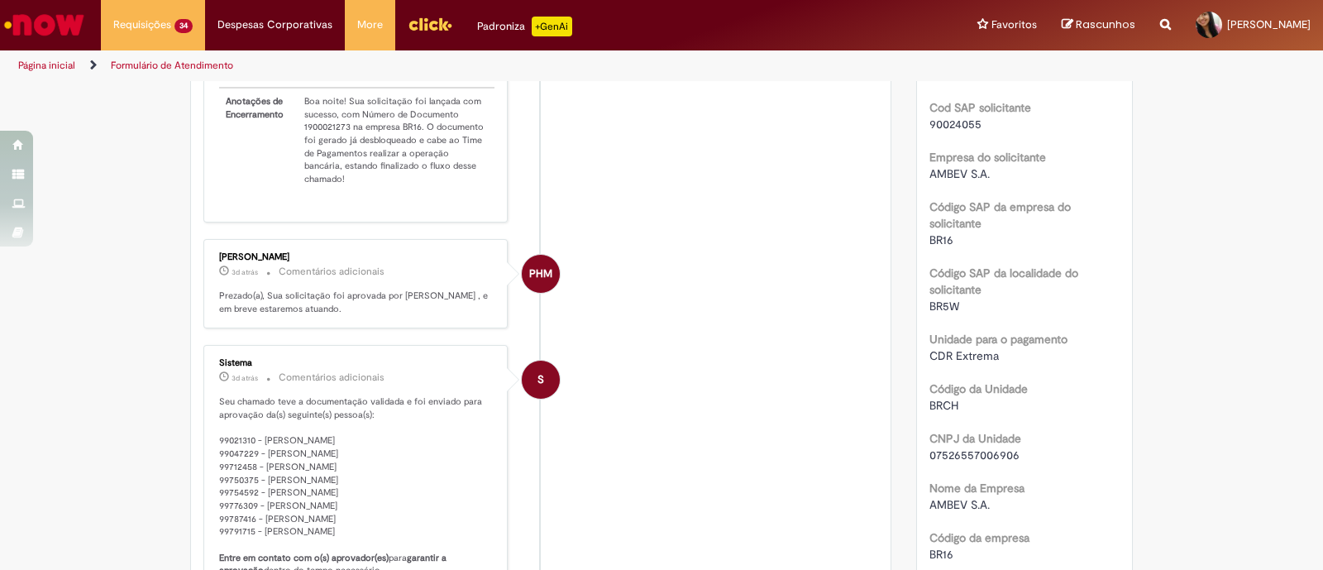
click at [323, 175] on td "Boa noite! Sua solicitação foi lançada com sucesso, com Número de Documento 190…" at bounding box center [396, 140] width 197 height 105
drag, startPoint x: 299, startPoint y: 134, endPoint x: 341, endPoint y: 132, distance: 42.2
click at [341, 132] on td "Boa noite! Sua solicitação foi lançada com sucesso, com Número de Documento 190…" at bounding box center [396, 140] width 197 height 105
copy td "1900021273"
